Goal: Task Accomplishment & Management: Manage account settings

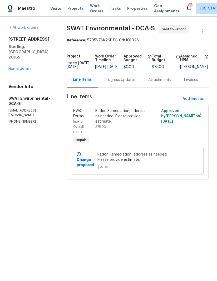
click at [113, 124] on div "Radon Remediation, address as needed. Please provide estimate." at bounding box center [121, 116] width 52 height 16
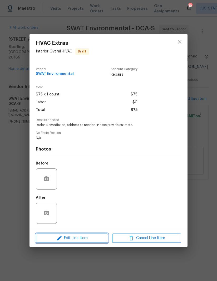
click at [81, 239] on span "Edit Line Item" at bounding box center [71, 238] width 69 height 7
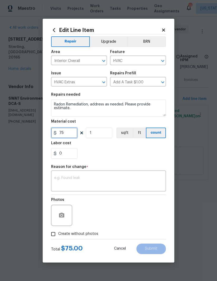
click at [71, 133] on input "75" at bounding box center [64, 132] width 26 height 11
type input "1331"
click at [84, 176] on textarea at bounding box center [108, 181] width 108 height 11
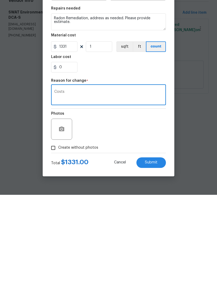
type textarea "Costs"
click at [156, 243] on button "Submit" at bounding box center [150, 248] width 29 height 11
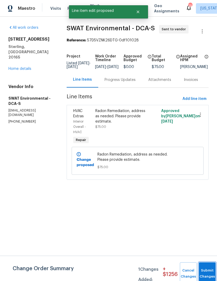
click at [208, 269] on button "Submit Changes" at bounding box center [207, 273] width 17 height 23
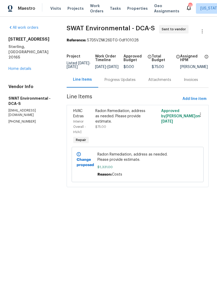
click at [120, 82] on div "Progress Updates" at bounding box center [120, 79] width 31 height 5
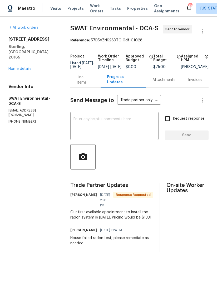
click at [117, 132] on textarea at bounding box center [114, 126] width 82 height 18
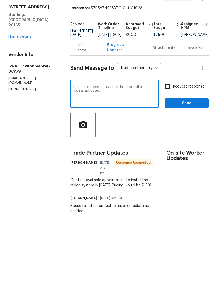
type textarea "Please proceed at earliest time possible. Costs adjusted"
click at [168, 113] on input "Request response" at bounding box center [167, 118] width 11 height 11
checkbox input "true"
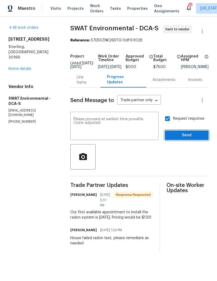
click at [188, 138] on span "Send" at bounding box center [186, 135] width 35 height 7
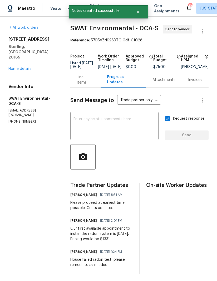
click at [11, 67] on link "Home details" at bounding box center [19, 69] width 23 height 4
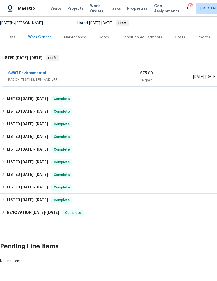
scroll to position [50, 0]
click at [18, 75] on link "SWAT Environmental" at bounding box center [27, 74] width 38 height 4
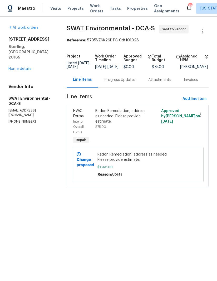
click at [115, 134] on div "Radon Remediation, address as needed. Please provide estimate. $75.00" at bounding box center [121, 127] width 55 height 40
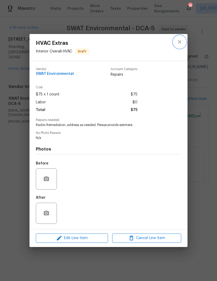
click at [179, 42] on icon "close" at bounding box center [179, 41] width 3 height 3
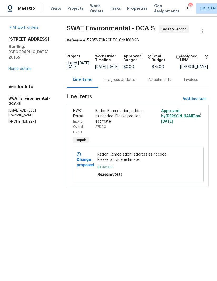
click at [21, 67] on link "Home details" at bounding box center [19, 69] width 23 height 4
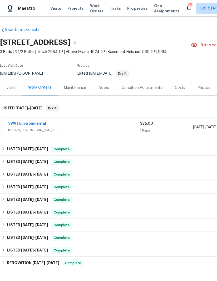
click at [18, 146] on h6 "LISTED 7/30/25 - 9/26/25" at bounding box center [27, 149] width 41 height 6
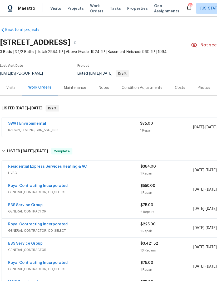
click at [22, 167] on link "Residential Express Services Heating & AC" at bounding box center [47, 167] width 79 height 4
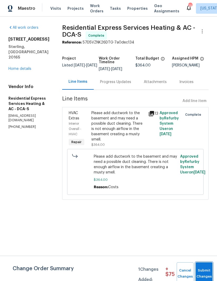
click at [209, 267] on button "Submit Changes" at bounding box center [204, 273] width 17 height 23
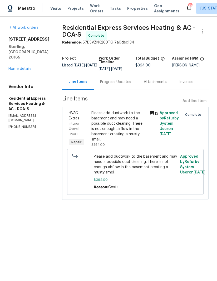
click at [14, 67] on link "Home details" at bounding box center [19, 69] width 23 height 4
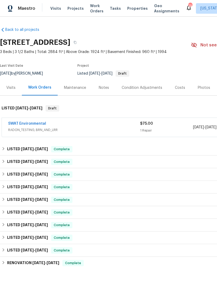
click at [19, 123] on link "SWAT Environmental" at bounding box center [27, 124] width 38 height 4
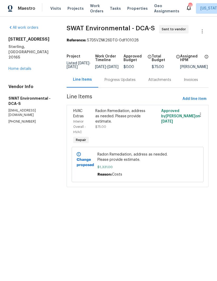
click at [81, 163] on b "Change proposed" at bounding box center [85, 162] width 17 height 9
click at [77, 156] on icon at bounding box center [79, 154] width 4 height 4
click at [132, 169] on span "$1,331.00" at bounding box center [137, 166] width 80 height 5
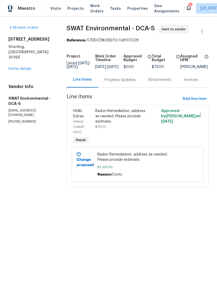
click at [139, 162] on span "Radon Remediation, address as needed. Please provide estimate." at bounding box center [137, 157] width 80 height 11
